Goal: Task Accomplishment & Management: Complete application form

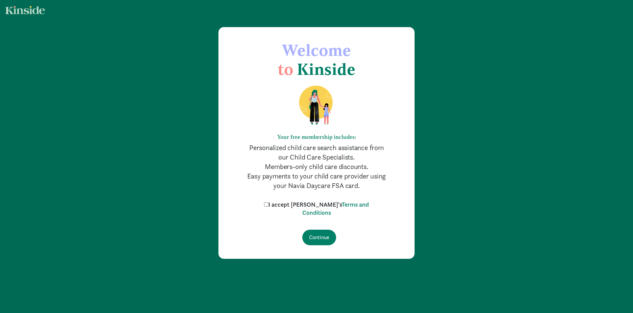
click at [269, 205] on input "I accept [PERSON_NAME]'s Terms and Conditions" at bounding box center [266, 204] width 4 height 4
checkbox input "true"
click at [312, 241] on input "Continue" at bounding box center [320, 237] width 34 height 16
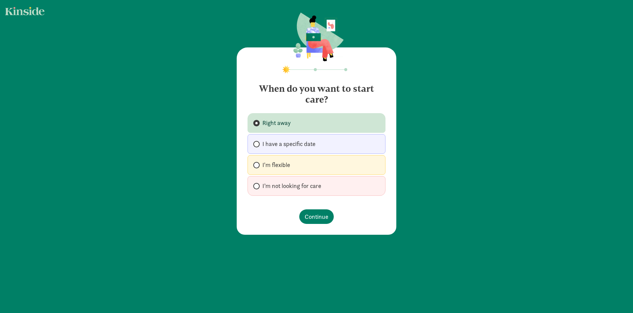
click at [316, 169] on label "I'm flexible" at bounding box center [317, 165] width 138 height 20
click at [258, 167] on input "I'm flexible" at bounding box center [255, 165] width 4 height 4
radio input "true"
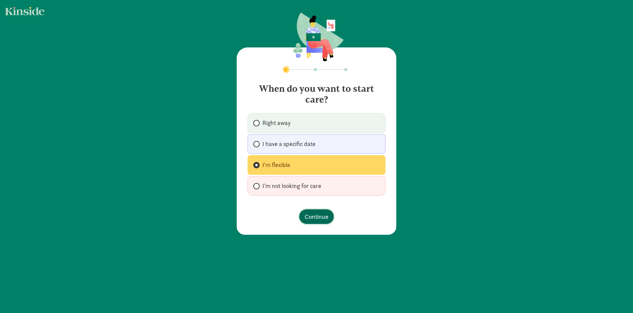
click at [316, 214] on span "Continue" at bounding box center [317, 216] width 24 height 9
